Goal: Task Accomplishment & Management: Complete application form

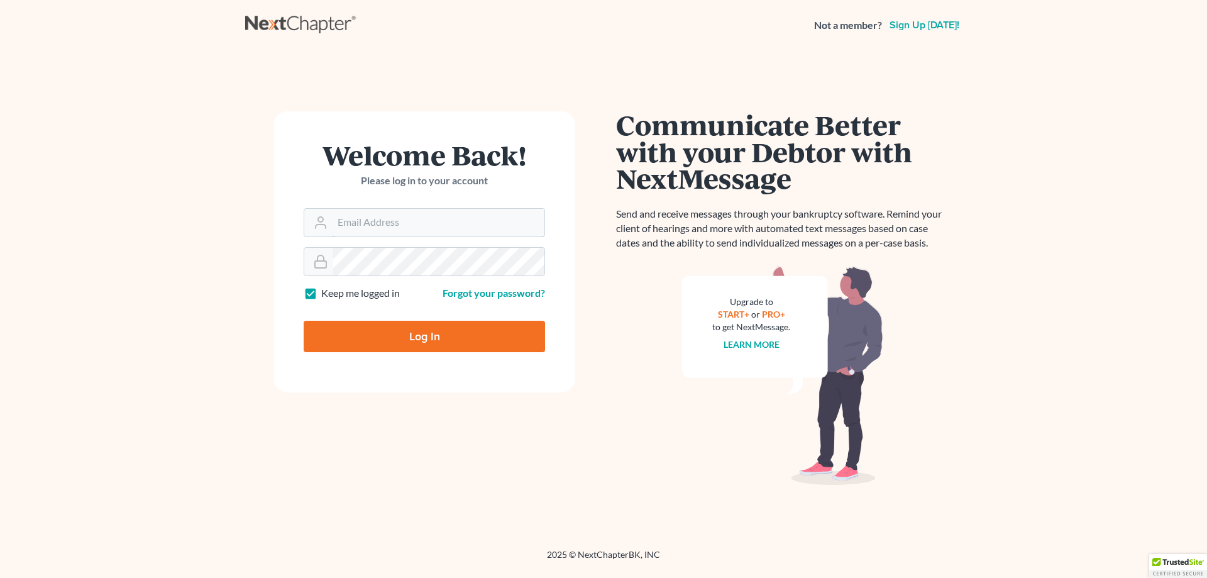
type input "[EMAIL_ADDRESS][DOMAIN_NAME]"
click at [447, 329] on input "Log In" at bounding box center [424, 336] width 241 height 31
type input "Thinking..."
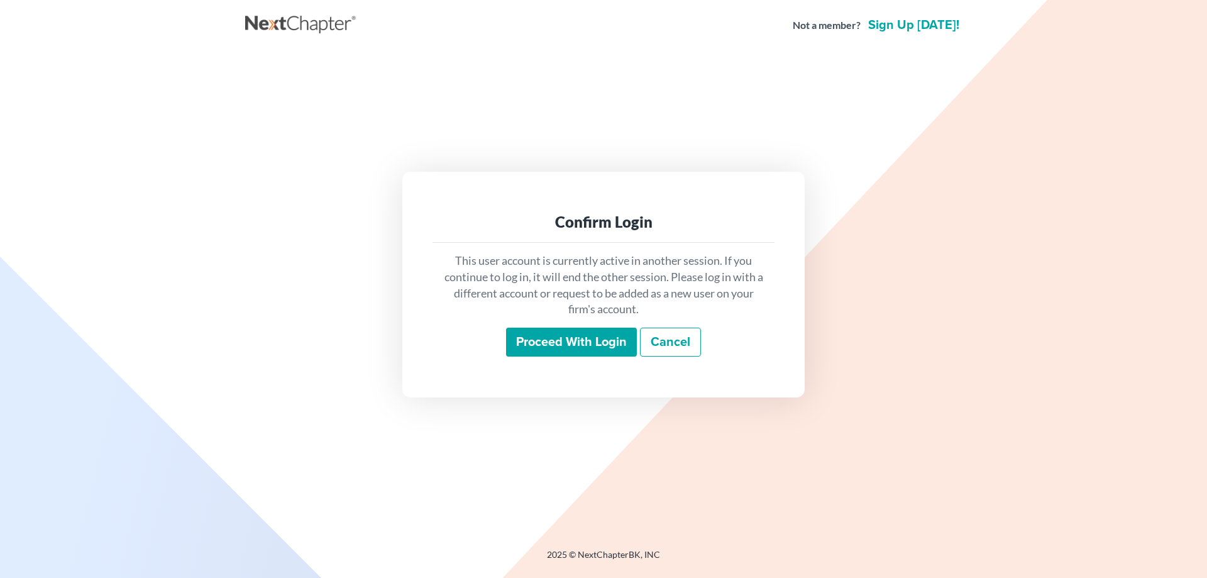
click at [565, 340] on input "Proceed with login" at bounding box center [571, 342] width 131 height 29
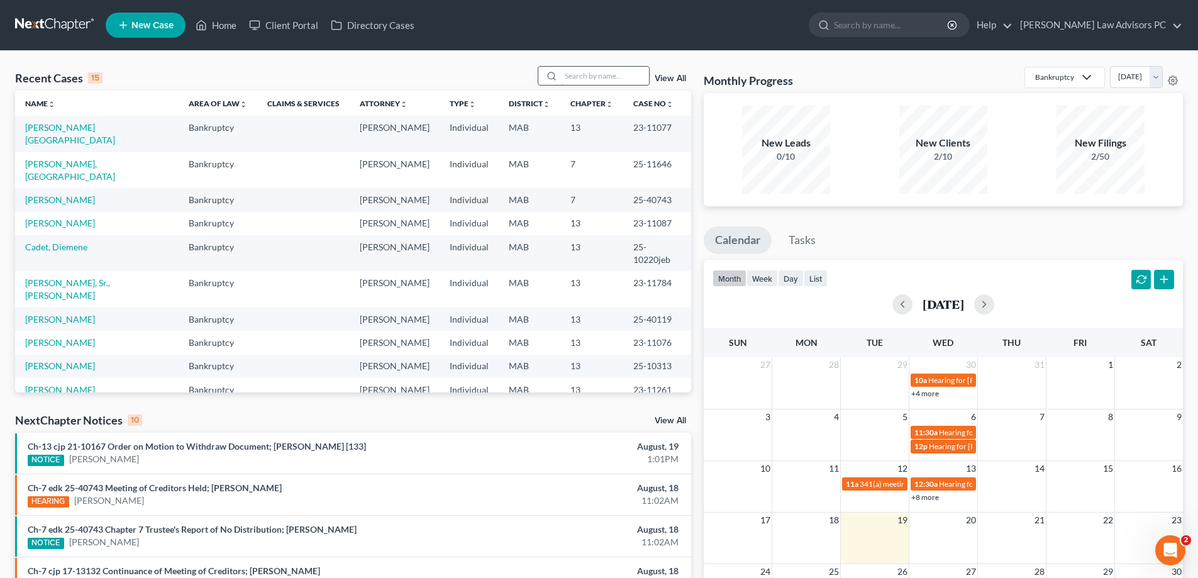
click at [582, 70] on input "search" at bounding box center [605, 76] width 88 height 18
type input "jamal"
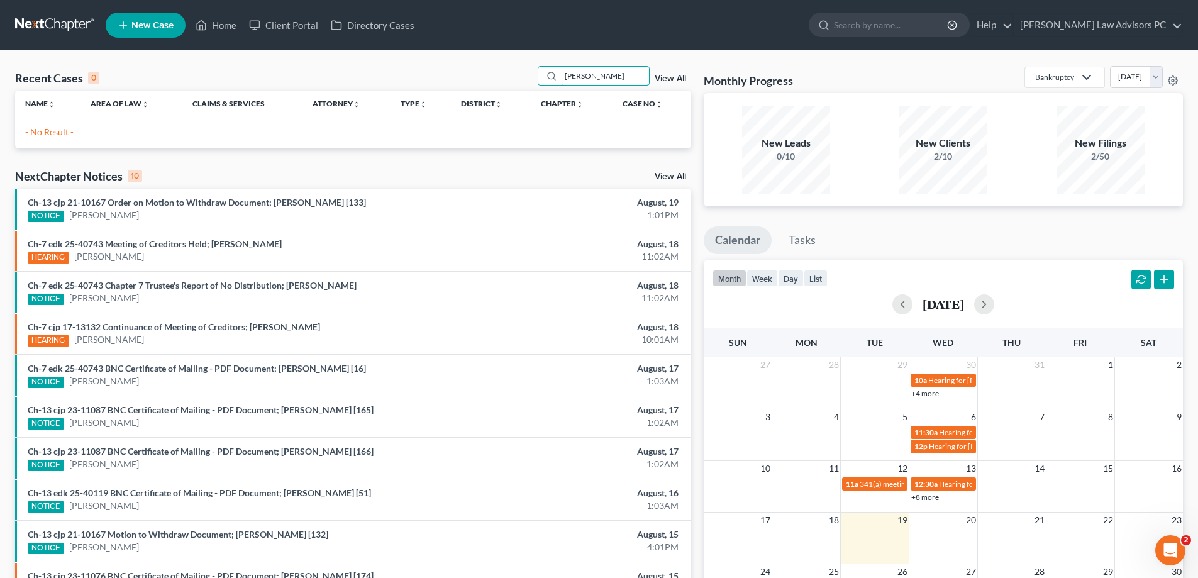
drag, startPoint x: 602, startPoint y: 77, endPoint x: 530, endPoint y: 70, distance: 72.7
click at [530, 70] on div "Recent Cases 0 jamal View All" at bounding box center [353, 78] width 676 height 25
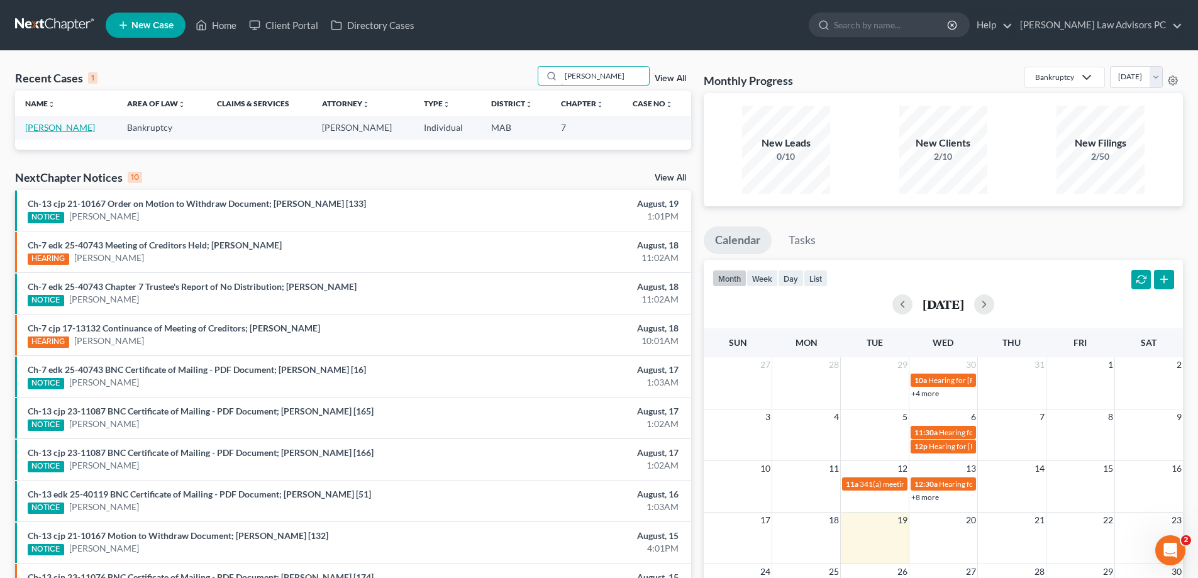
type input "claude"
click at [67, 125] on link "Jammal, Claude" at bounding box center [60, 127] width 70 height 11
select select "10"
select select "6"
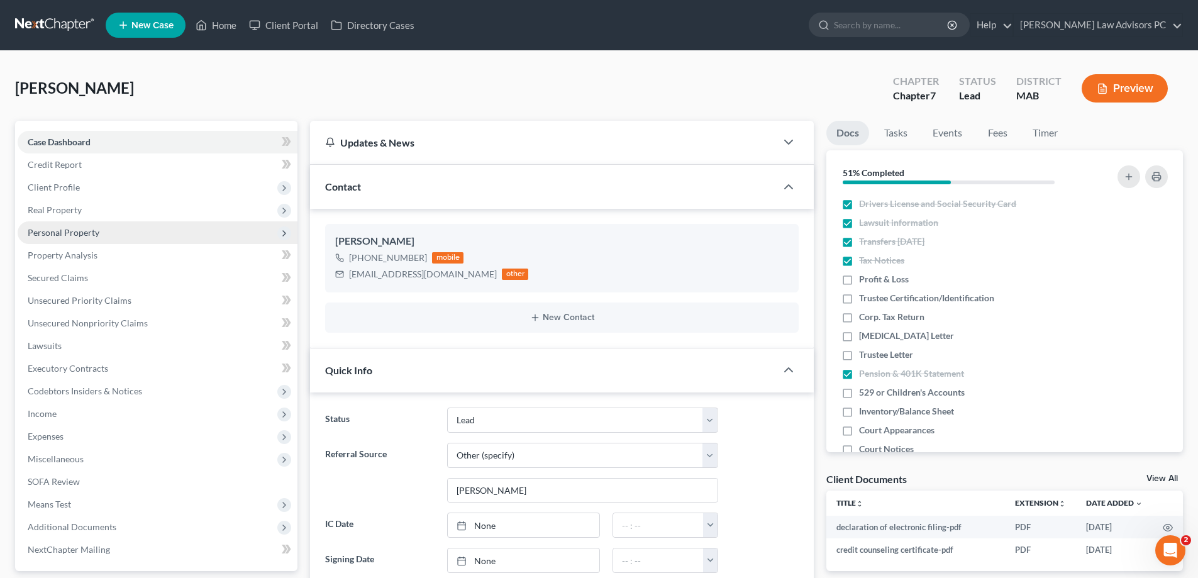
click at [100, 228] on span "Personal Property" at bounding box center [158, 232] width 280 height 23
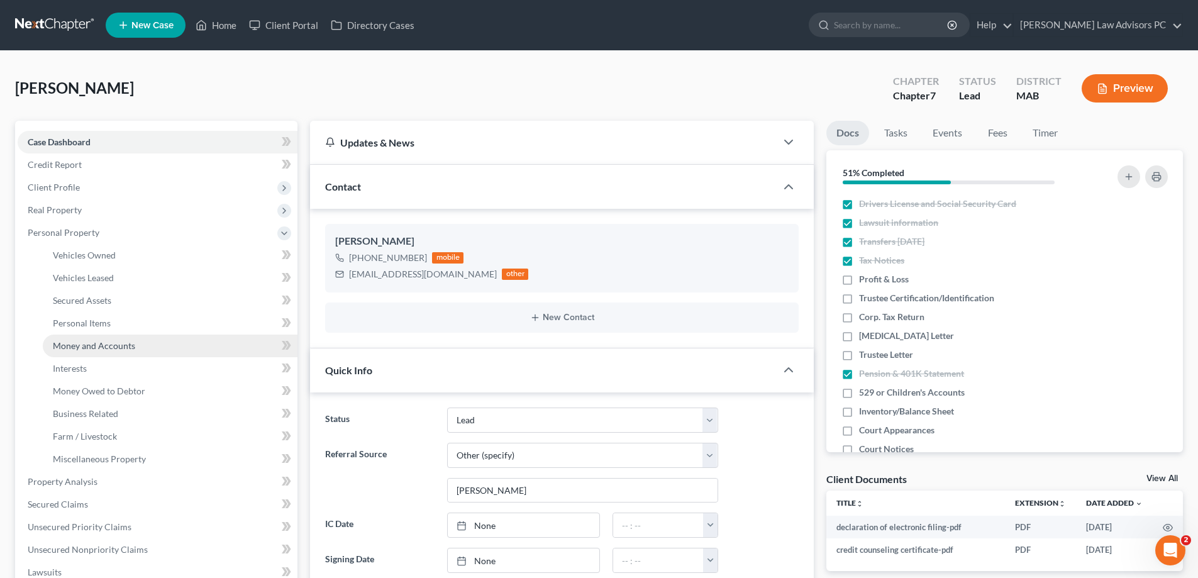
drag, startPoint x: 109, startPoint y: 341, endPoint x: 94, endPoint y: 338, distance: 15.9
click at [109, 341] on span "Money and Accounts" at bounding box center [94, 345] width 82 height 11
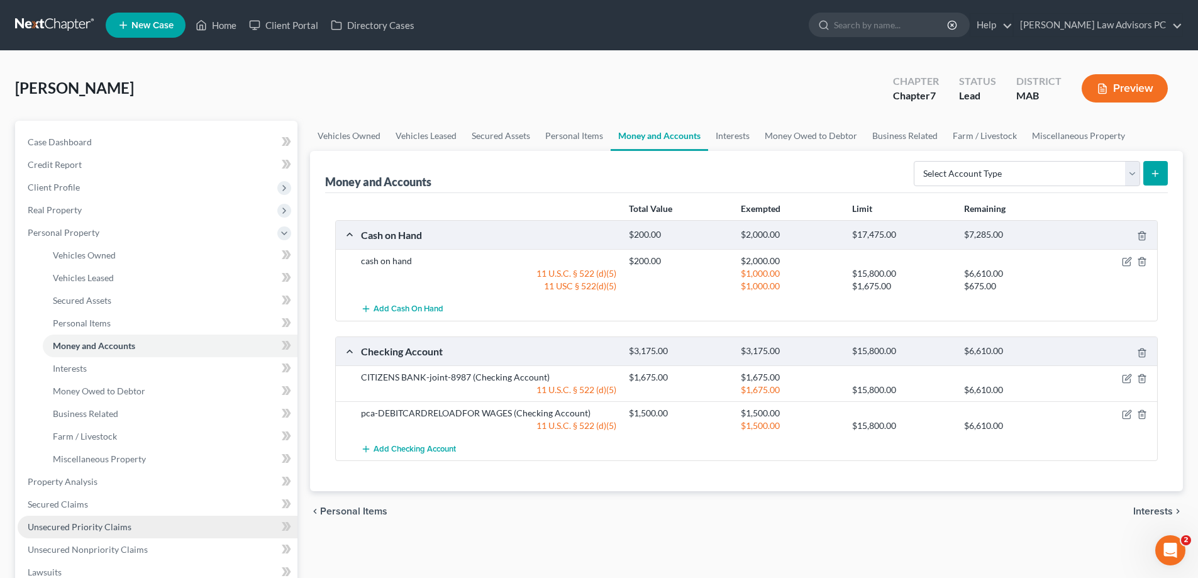
click at [64, 530] on span "Unsecured Priority Claims" at bounding box center [80, 526] width 104 height 11
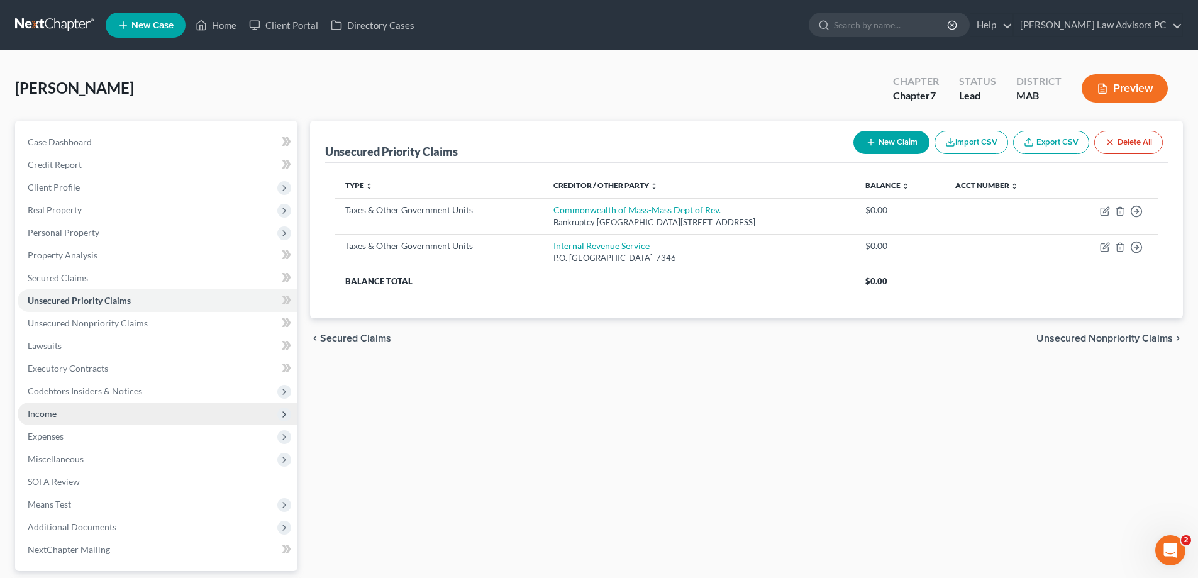
click at [70, 414] on span "Income" at bounding box center [158, 413] width 280 height 23
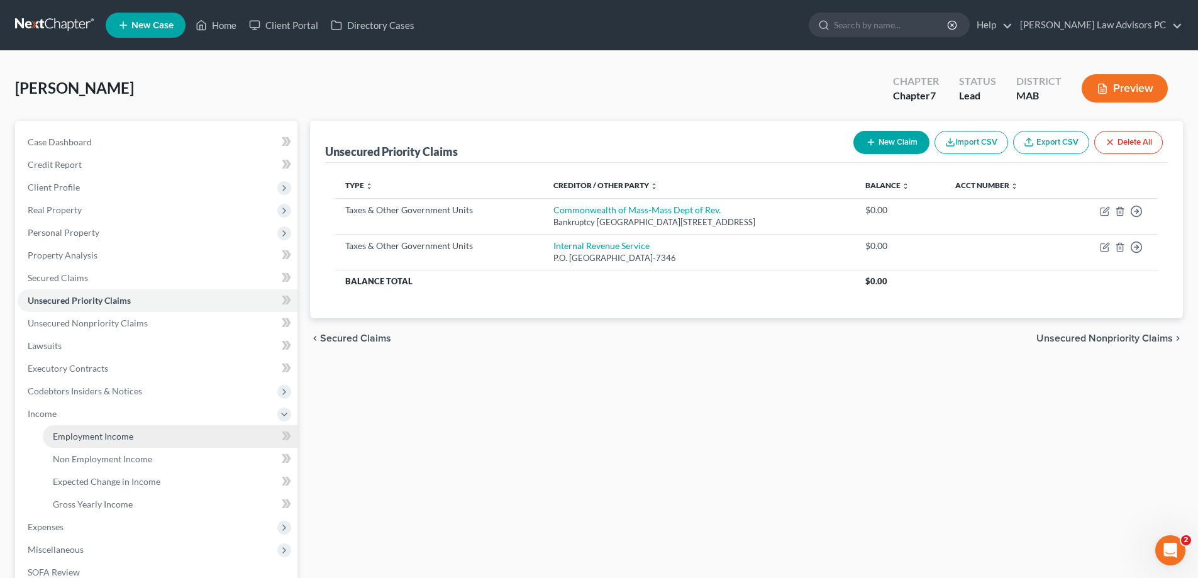
click at [83, 439] on span "Employment Income" at bounding box center [93, 436] width 80 height 11
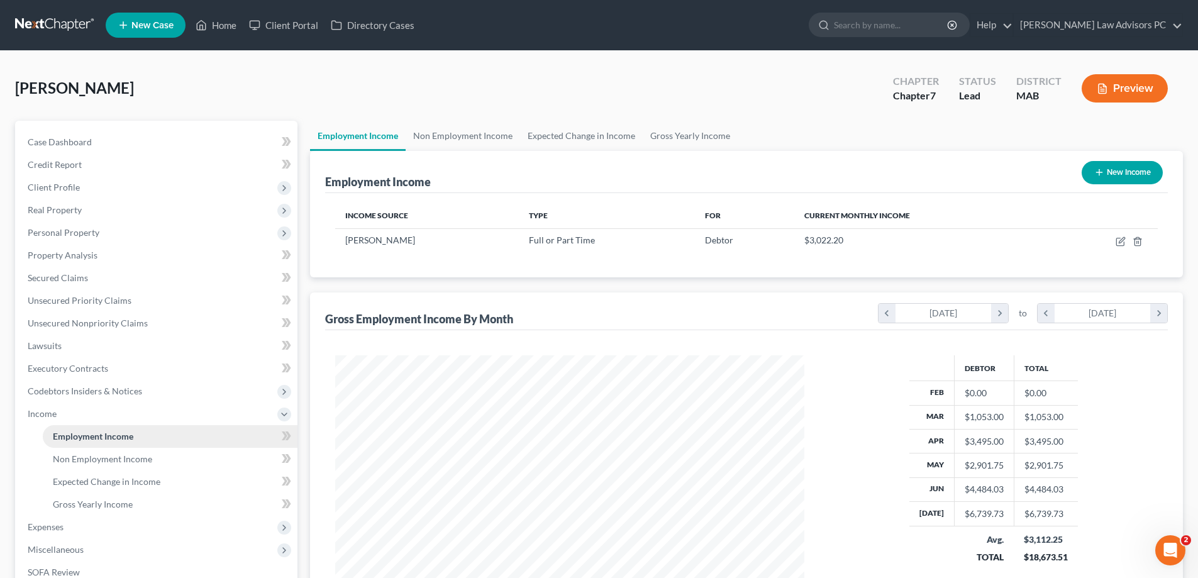
scroll to position [235, 494]
click at [482, 136] on link "Non Employment Income" at bounding box center [463, 136] width 114 height 30
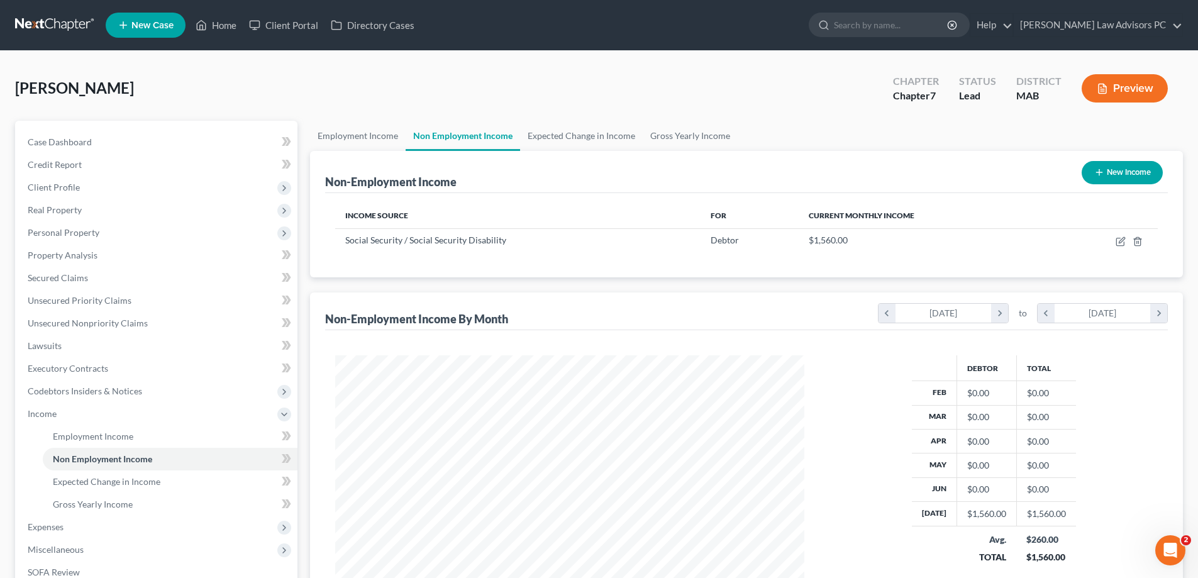
scroll to position [235, 494]
click at [377, 135] on link "Employment Income" at bounding box center [358, 136] width 96 height 30
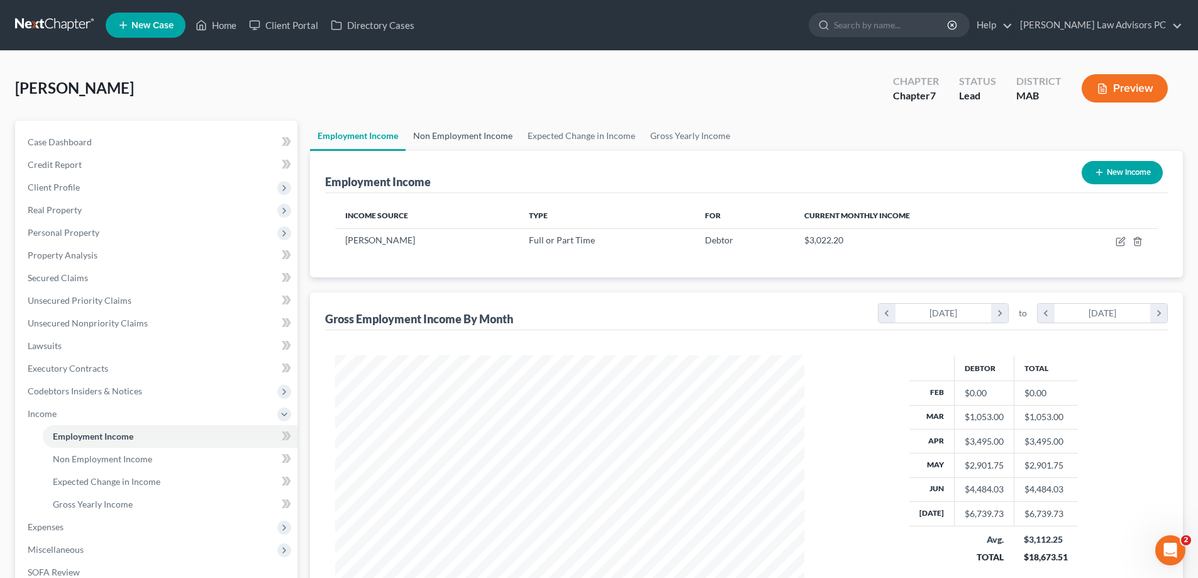
click at [502, 131] on link "Non Employment Income" at bounding box center [463, 136] width 114 height 30
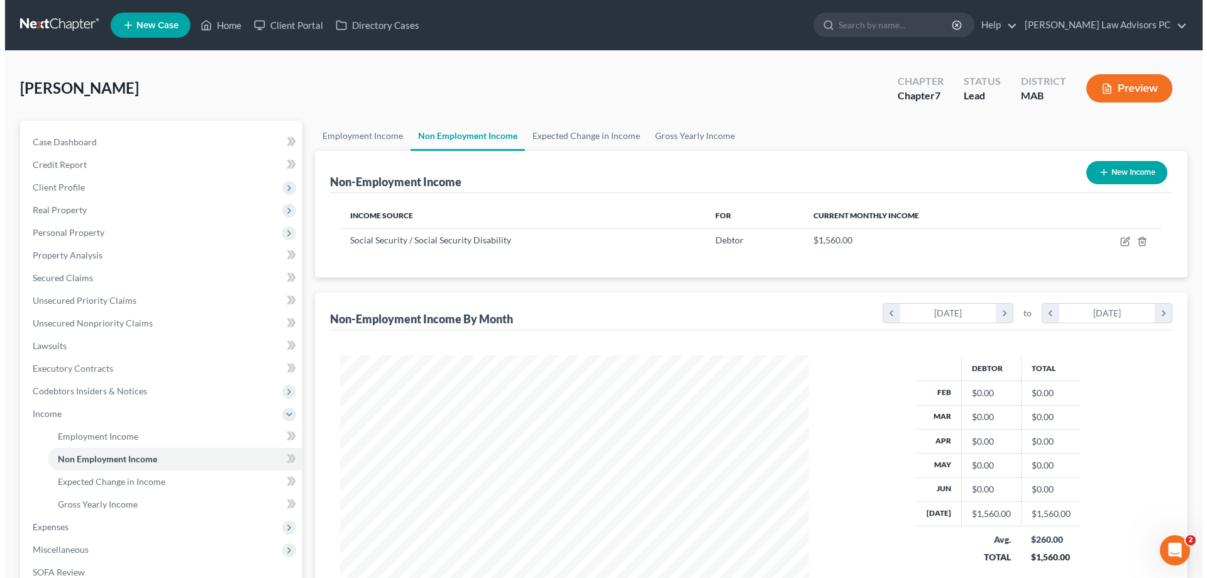
scroll to position [235, 494]
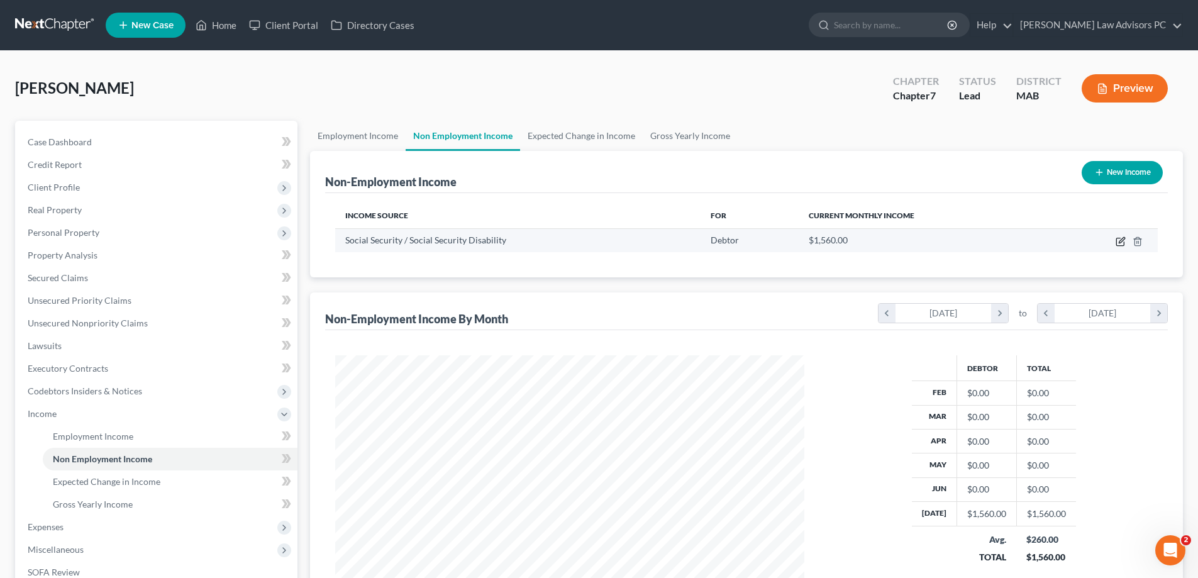
click at [1117, 240] on icon "button" at bounding box center [1120, 242] width 8 height 8
select select "4"
select select "0"
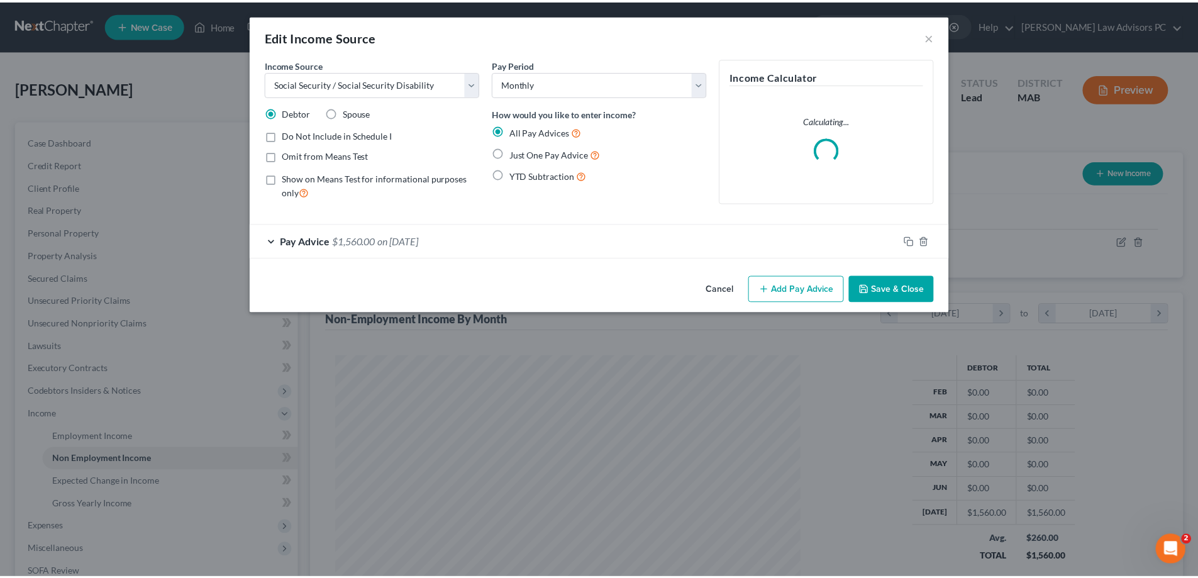
scroll to position [236, 499]
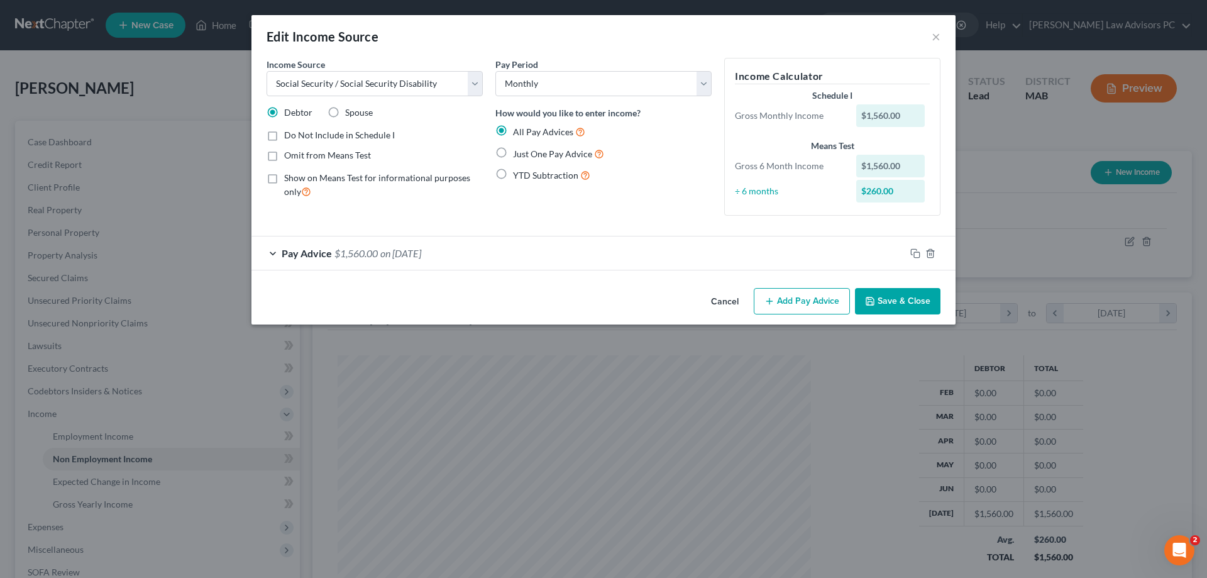
click at [284, 157] on label "Omit from Means Test" at bounding box center [327, 155] width 87 height 13
click at [289, 157] on input "Omit from Means Test" at bounding box center [293, 153] width 8 height 8
checkbox input "true"
click at [894, 296] on button "Save & Close" at bounding box center [898, 301] width 86 height 26
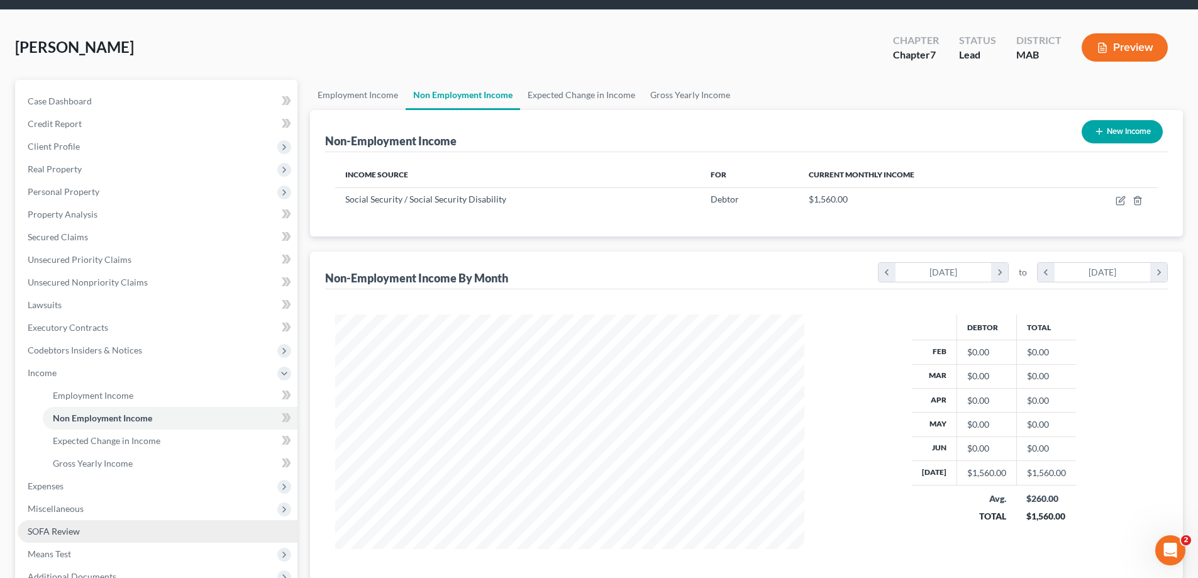
scroll to position [63, 0]
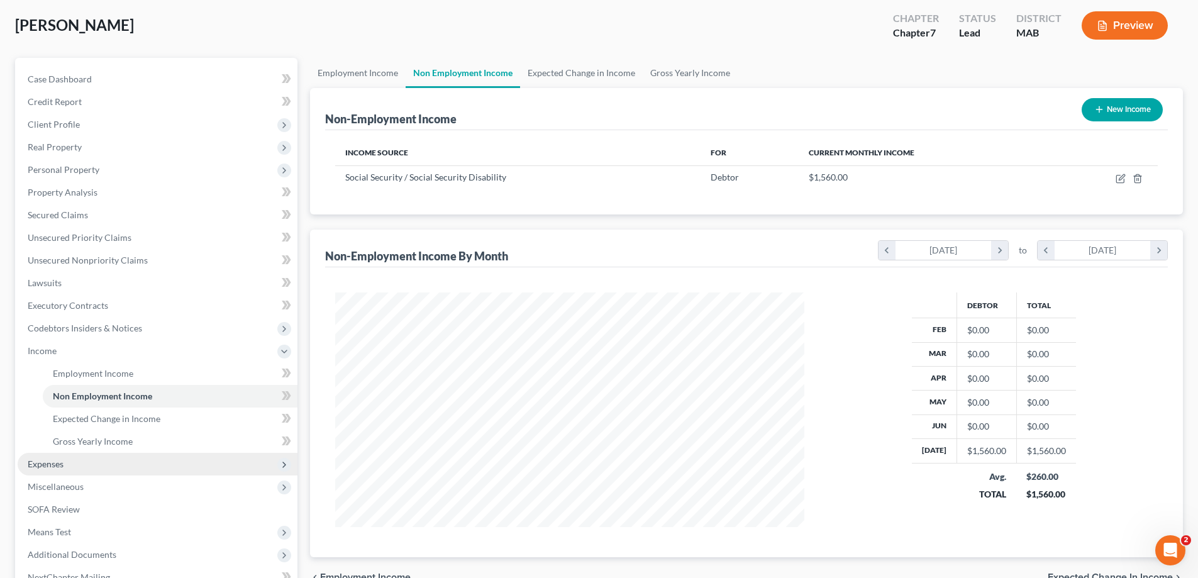
click at [150, 470] on span "Expenses" at bounding box center [158, 464] width 280 height 23
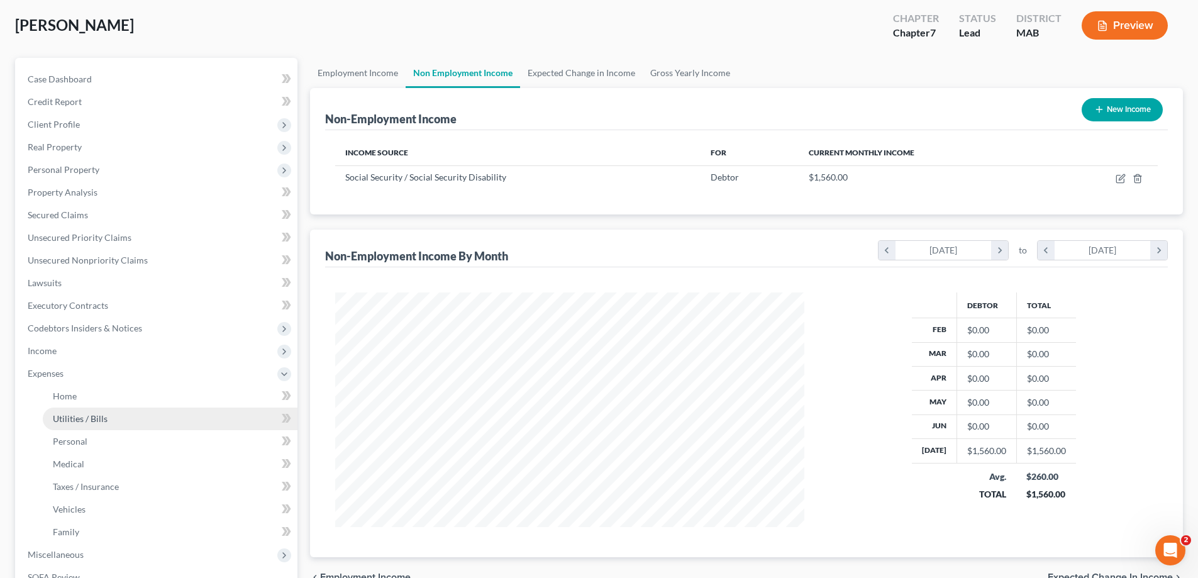
click at [121, 411] on link "Utilities / Bills" at bounding box center [170, 419] width 255 height 23
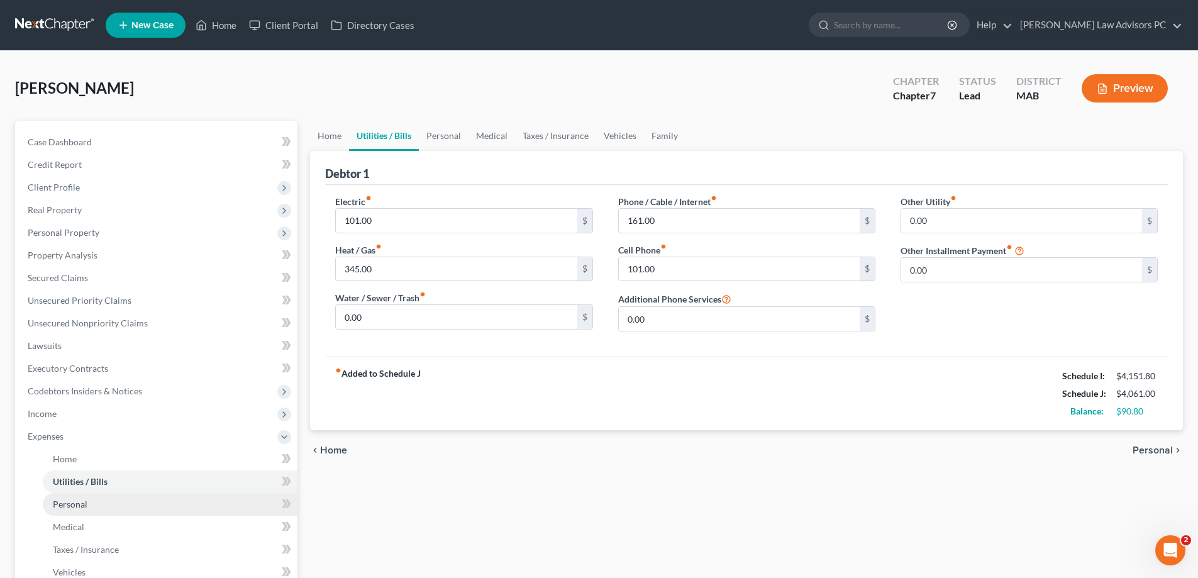
click at [128, 497] on link "Personal" at bounding box center [170, 504] width 255 height 23
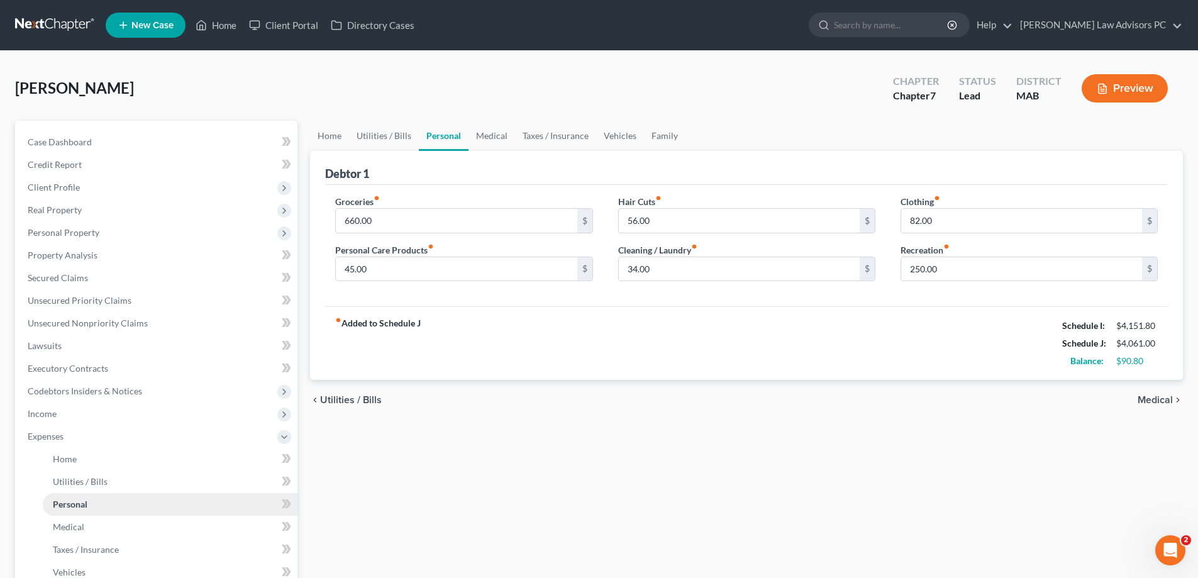
scroll to position [63, 0]
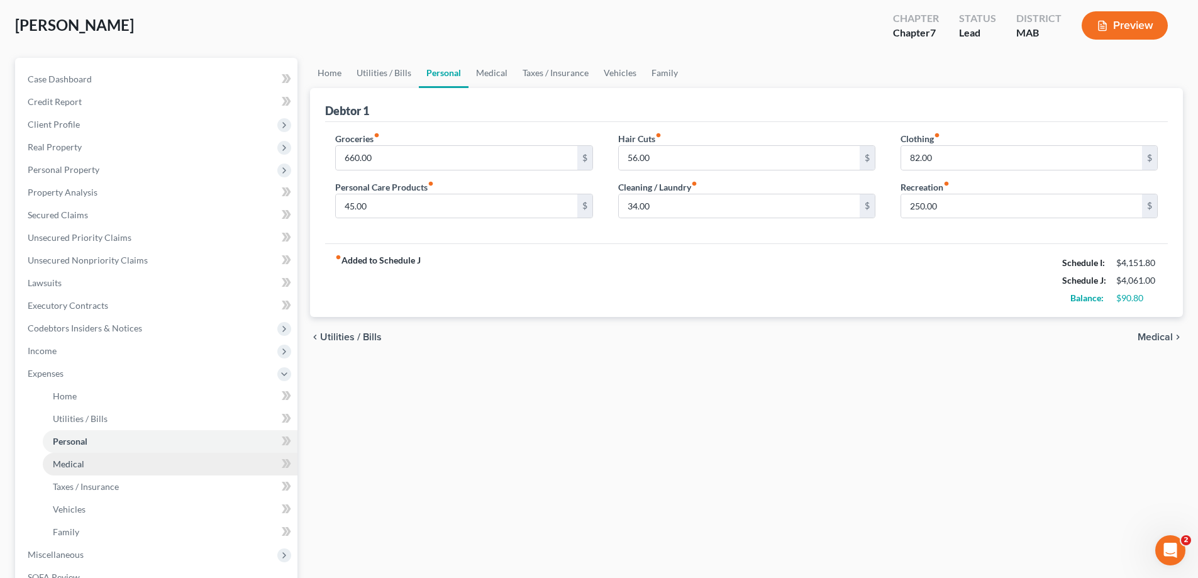
click at [128, 467] on link "Medical" at bounding box center [170, 464] width 255 height 23
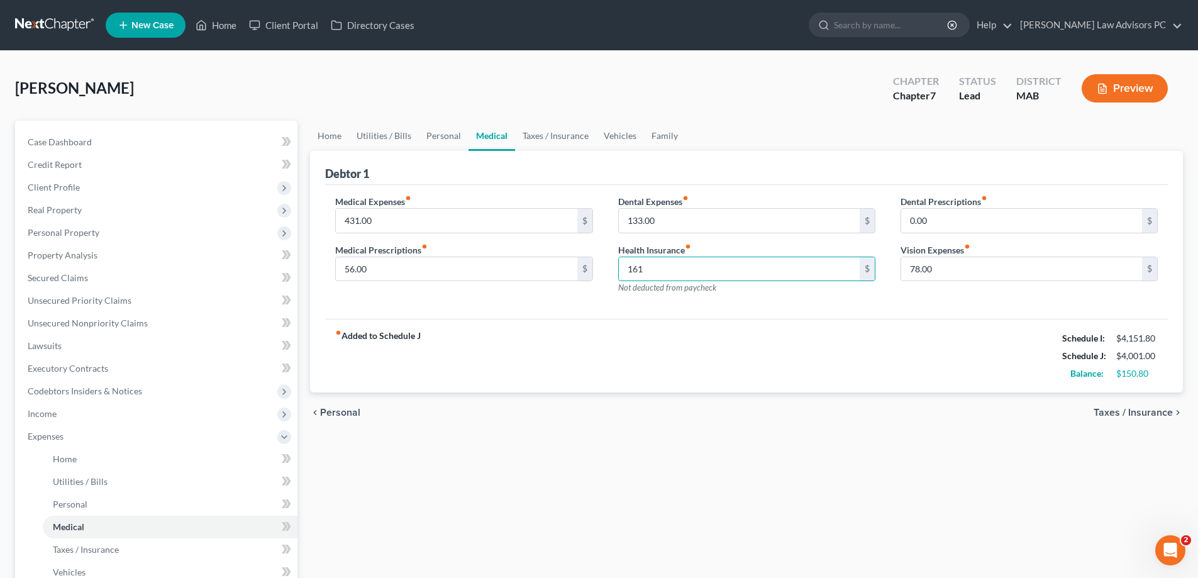
click at [623, 333] on div "fiber_manual_record Added to Schedule J Schedule I: $4,151.80 Schedule J: $4,00…" at bounding box center [746, 356] width 843 height 74
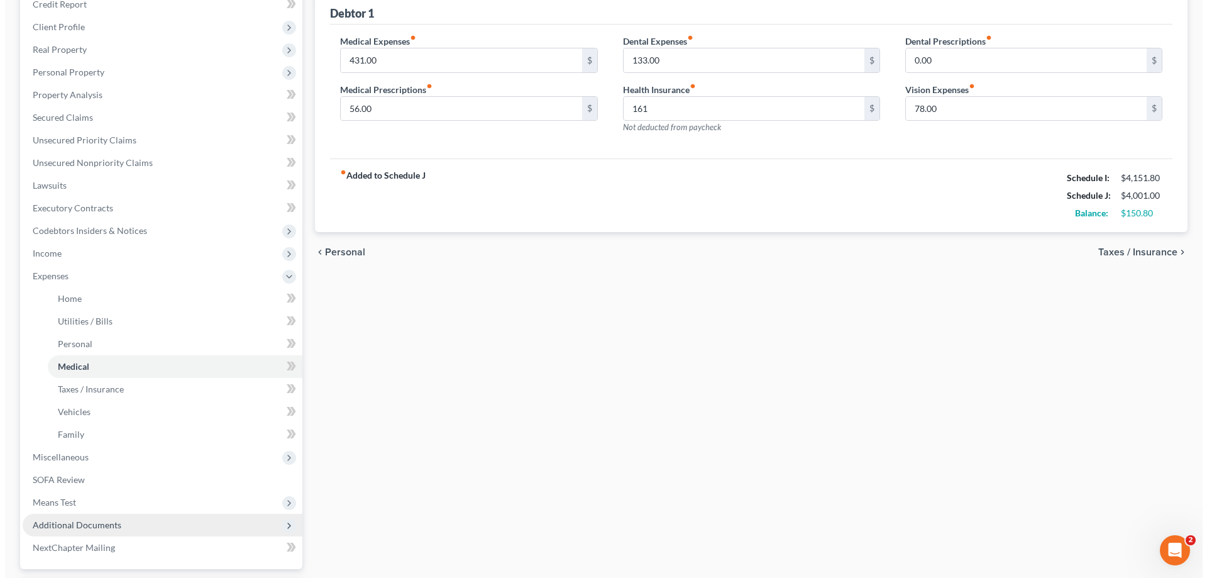
scroll to position [189, 0]
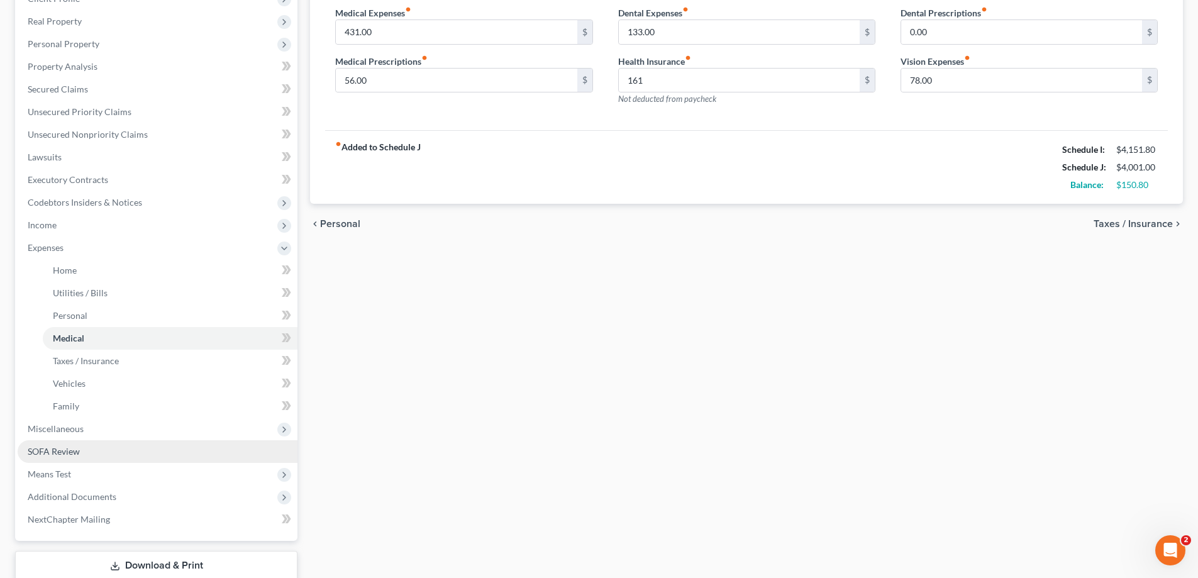
click at [153, 453] on link "SOFA Review" at bounding box center [158, 451] width 280 height 23
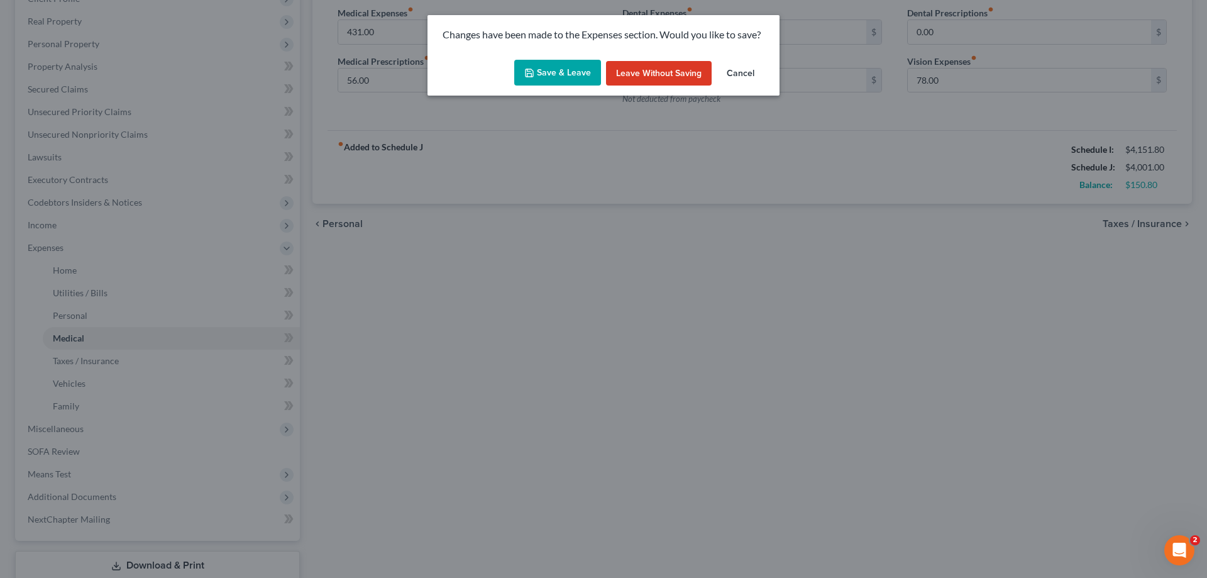
click at [571, 75] on button "Save & Leave" at bounding box center [557, 73] width 87 height 26
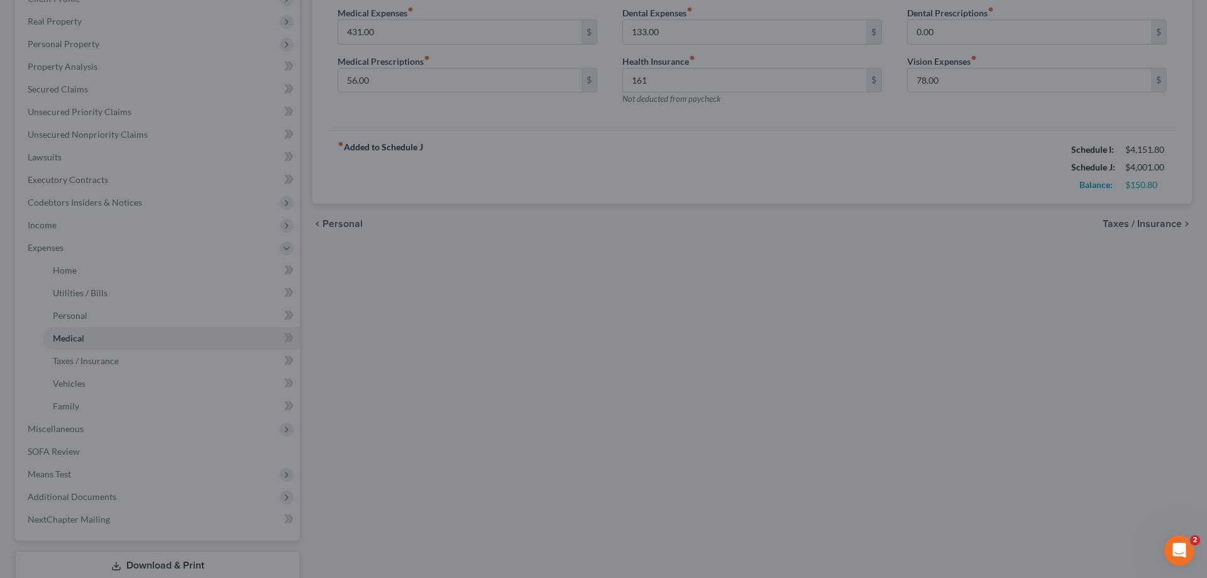
type input "161.00"
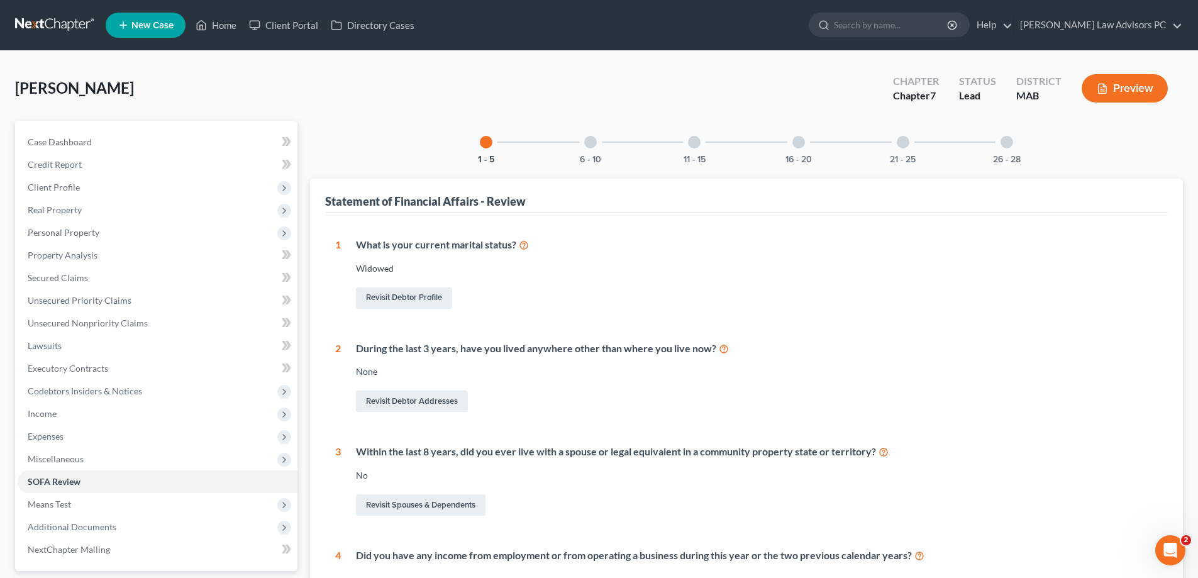
click at [804, 144] on div at bounding box center [798, 142] width 13 height 13
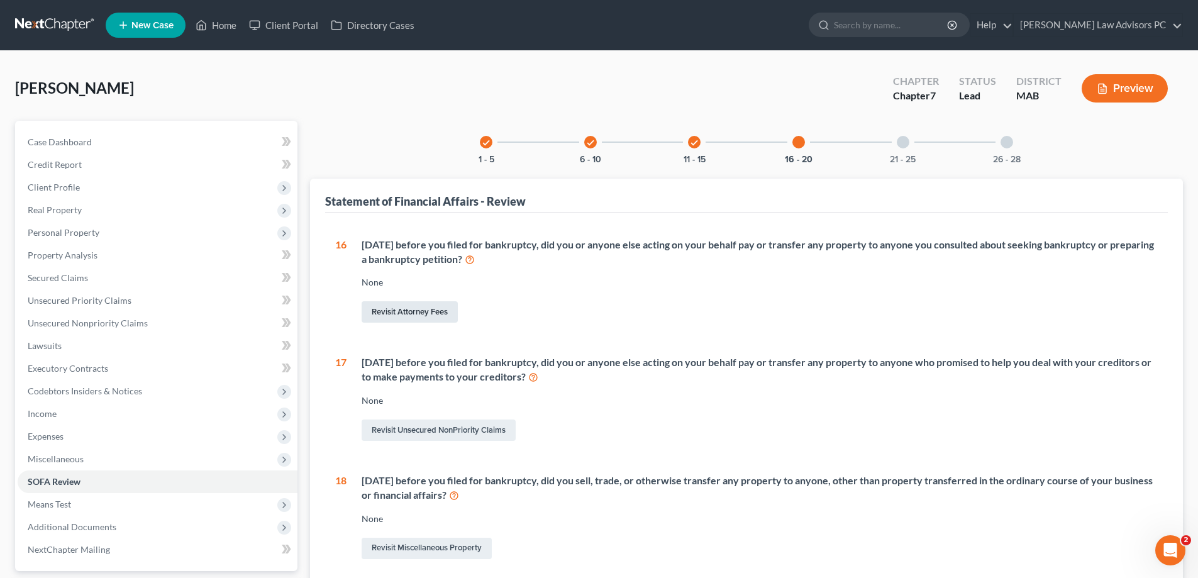
click at [444, 309] on link "Revisit Attorney Fees" at bounding box center [410, 311] width 96 height 21
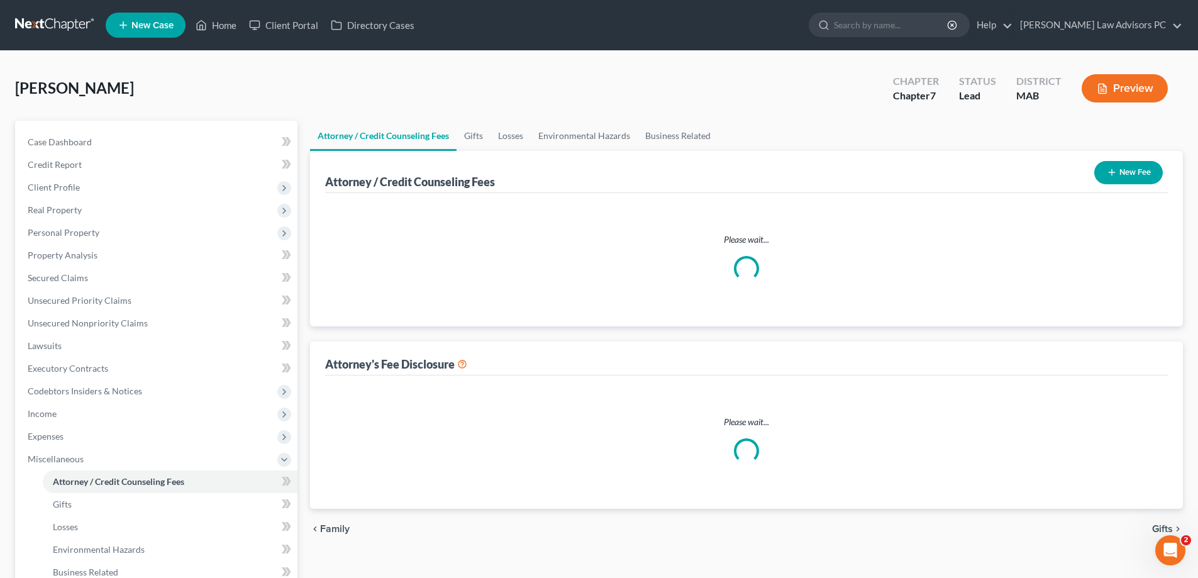
select select "0"
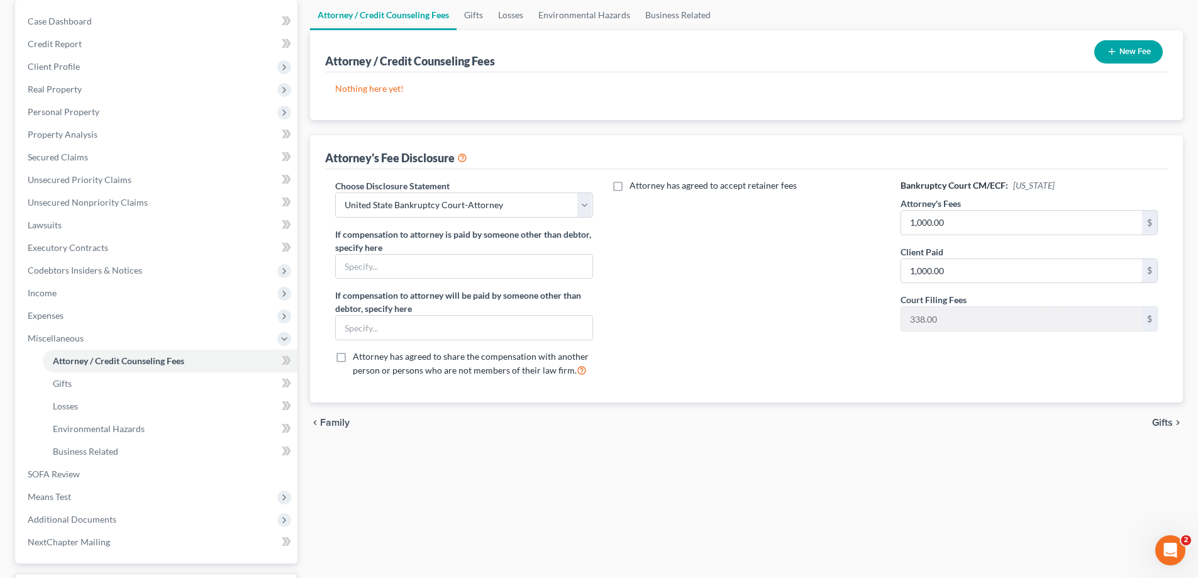
scroll to position [126, 0]
